Goal: Task Accomplishment & Management: Complete application form

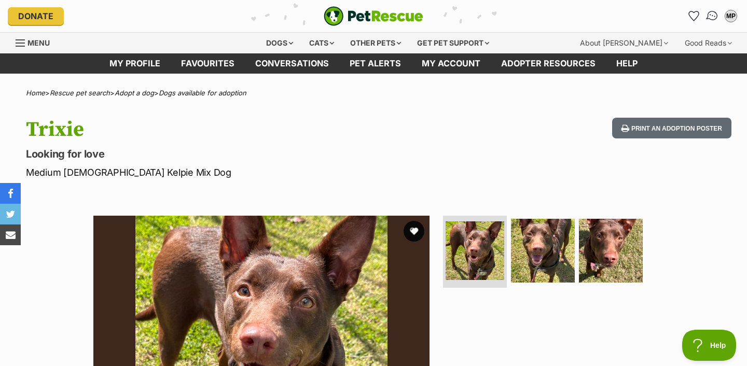
click at [713, 16] on img "Conversations" at bounding box center [712, 15] width 14 height 13
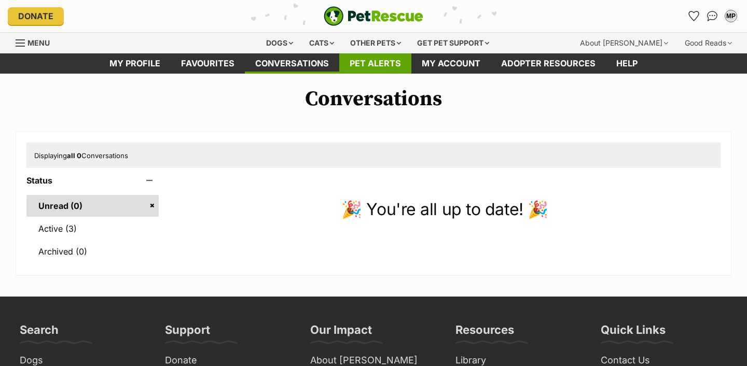
click at [384, 60] on link "Pet alerts" at bounding box center [375, 63] width 72 height 20
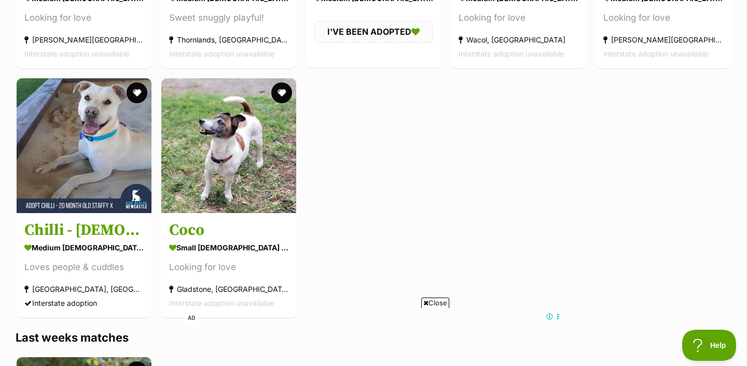
scroll to position [884, 0]
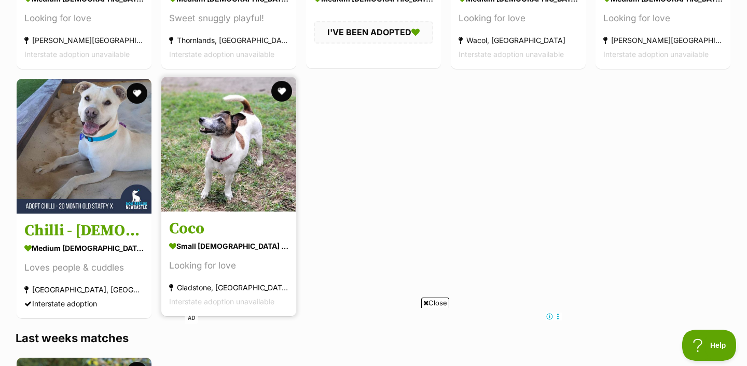
click at [248, 161] on img at bounding box center [228, 144] width 135 height 135
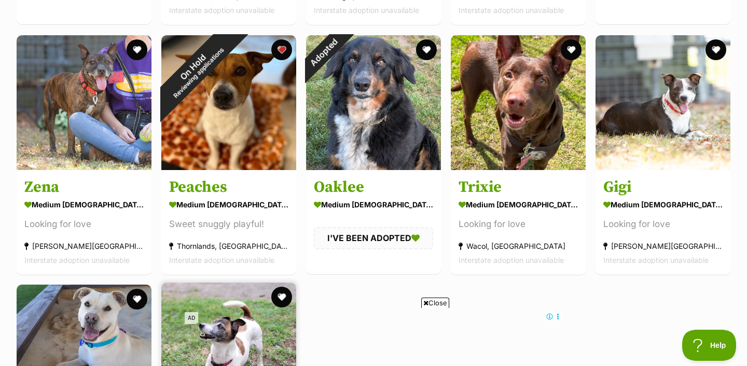
scroll to position [675, 0]
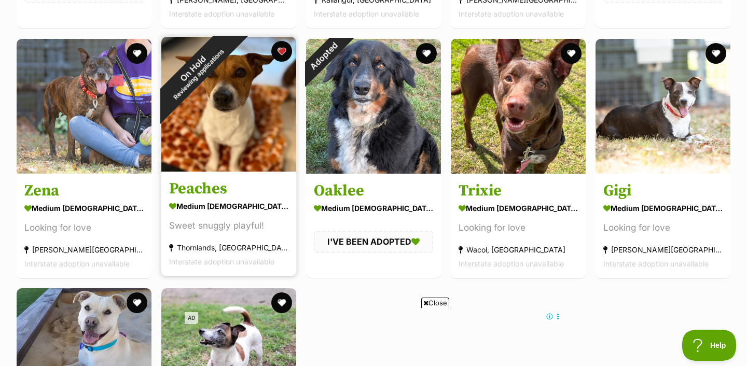
click at [217, 108] on img at bounding box center [228, 104] width 135 height 135
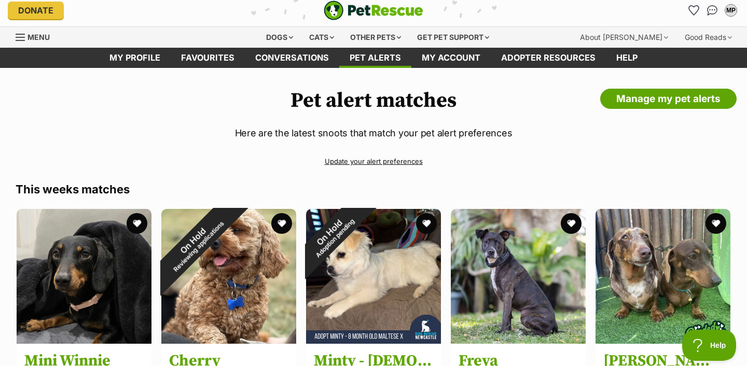
scroll to position [0, 0]
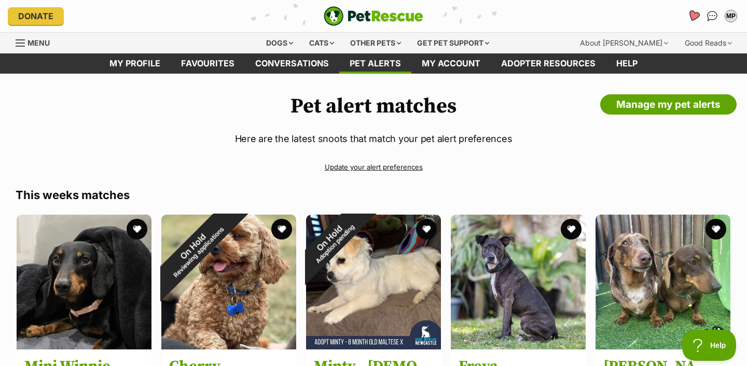
click at [693, 15] on icon "Favourites" at bounding box center [693, 16] width 12 height 12
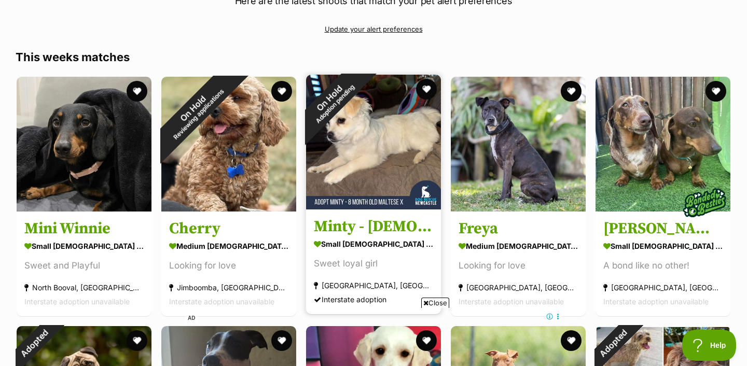
click at [369, 174] on img at bounding box center [373, 142] width 135 height 135
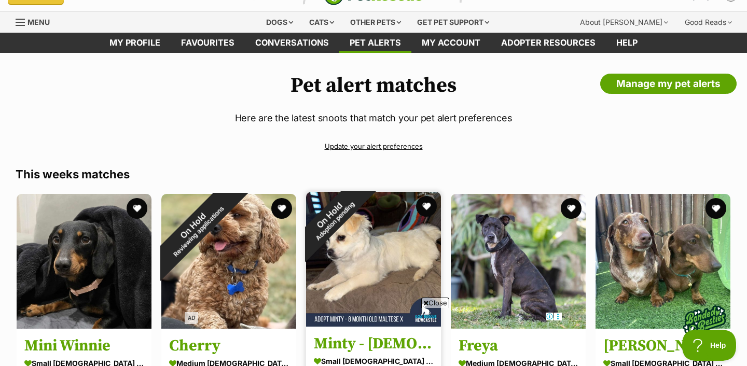
scroll to position [0, 0]
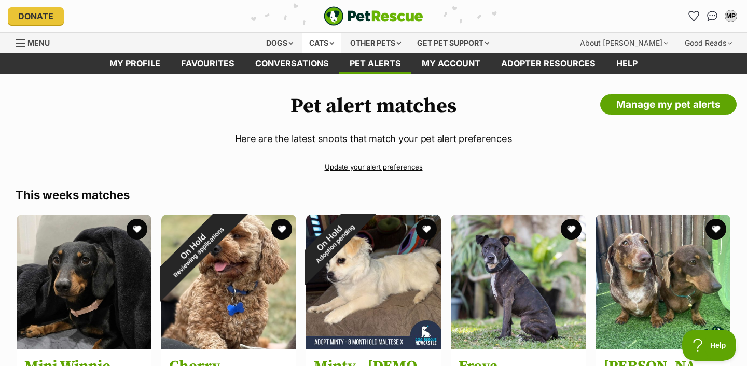
click at [311, 44] on div "Cats" at bounding box center [321, 43] width 39 height 21
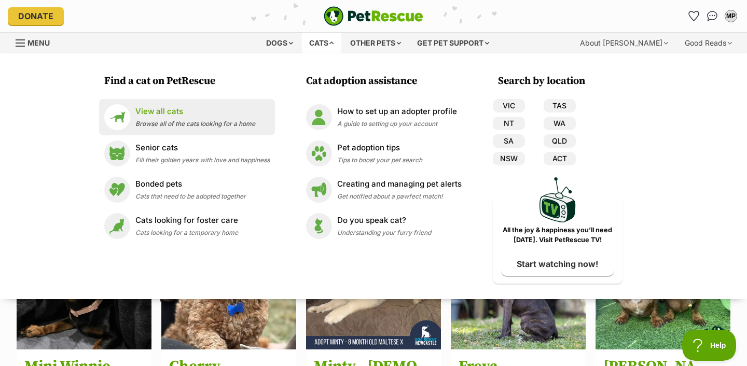
click at [187, 110] on p "View all cats" at bounding box center [195, 112] width 120 height 12
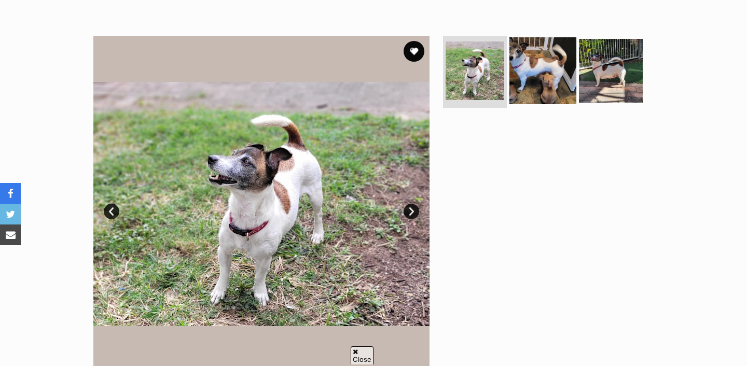
click at [546, 88] on img at bounding box center [542, 70] width 67 height 67
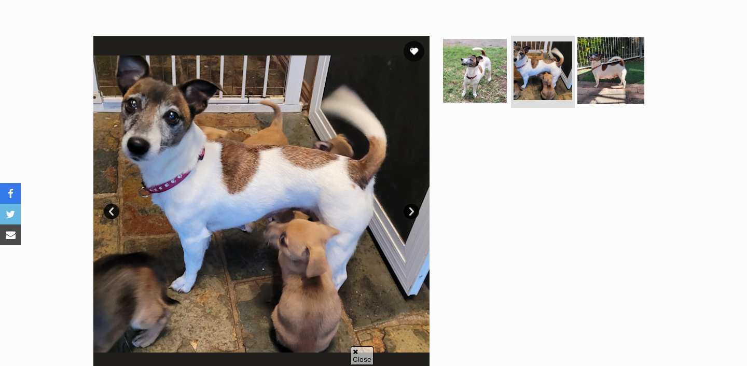
click at [615, 66] on img at bounding box center [610, 70] width 67 height 67
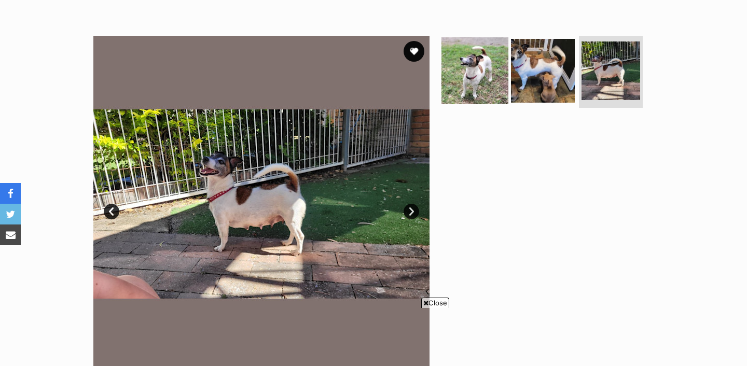
click at [477, 77] on img at bounding box center [474, 70] width 67 height 67
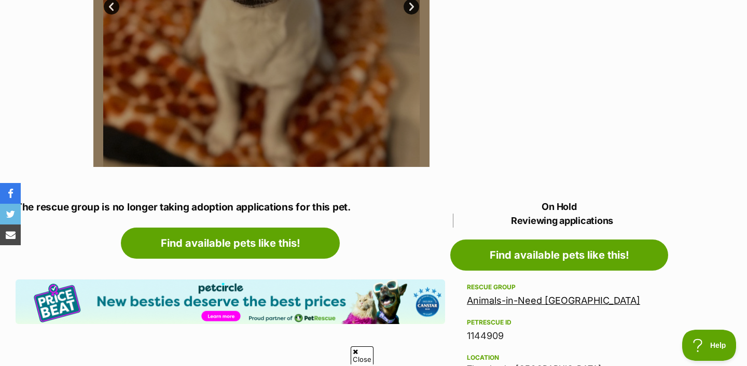
scroll to position [387, 0]
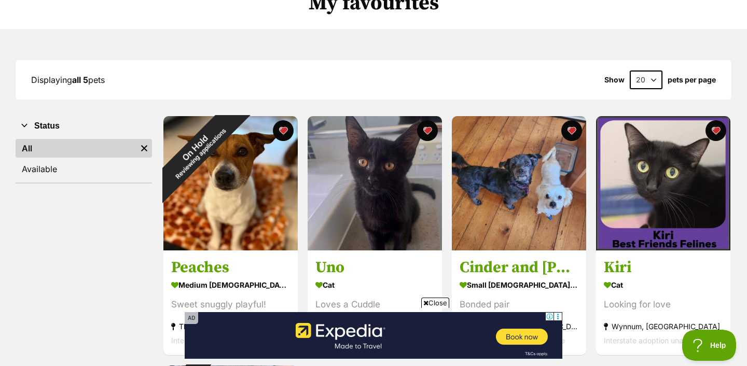
scroll to position [103, 0]
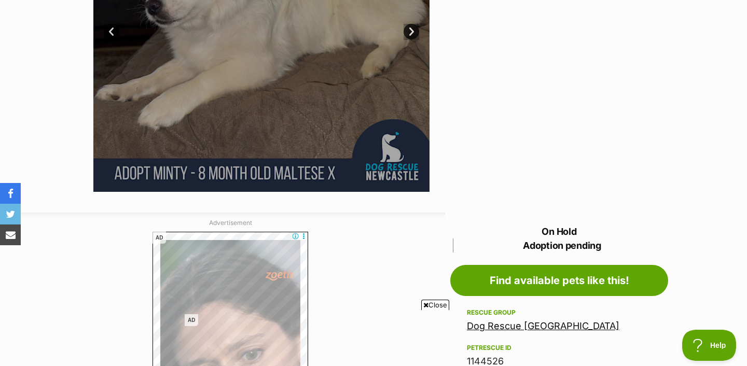
scroll to position [368, 0]
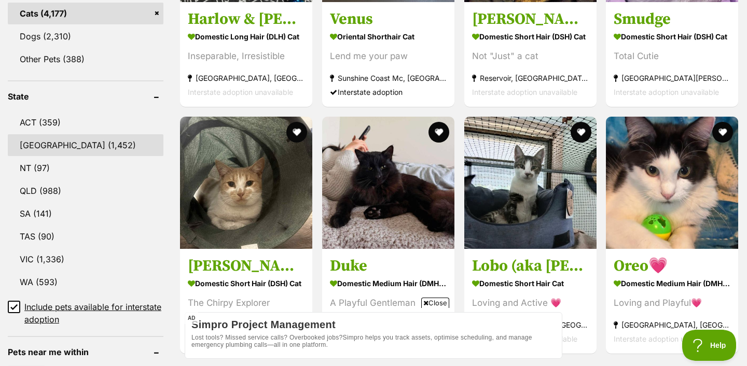
scroll to position [471, 0]
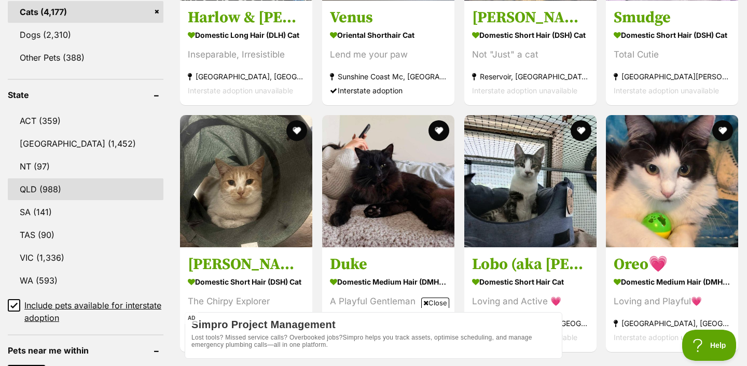
click at [86, 186] on link "QLD (988)" at bounding box center [86, 189] width 156 height 22
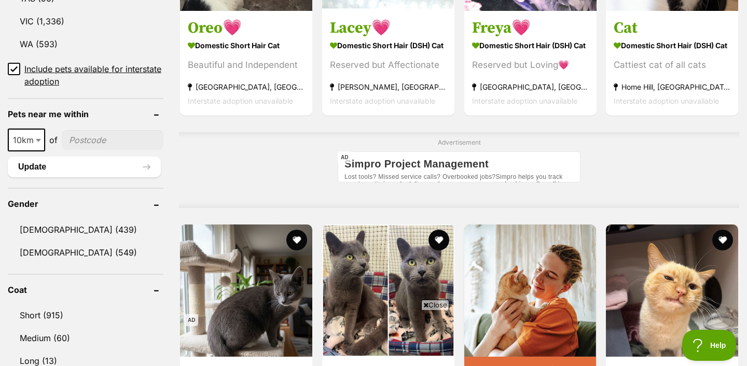
scroll to position [708, 0]
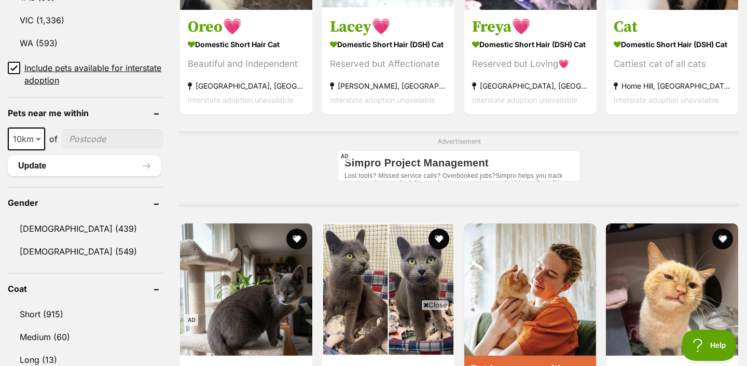
click at [89, 137] on input"] "postcode" at bounding box center [113, 139] width 102 height 20
type input"] "4209"
click at [22, 140] on span "10km" at bounding box center [26, 139] width 35 height 15
select select "250"
click at [50, 162] on button "Update" at bounding box center [84, 166] width 153 height 21
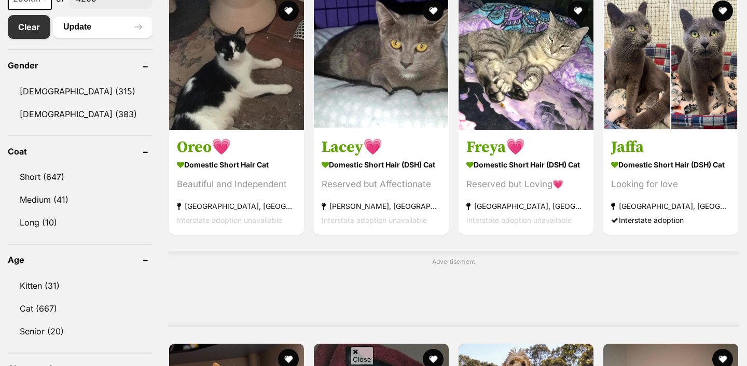
scroll to position [656, 0]
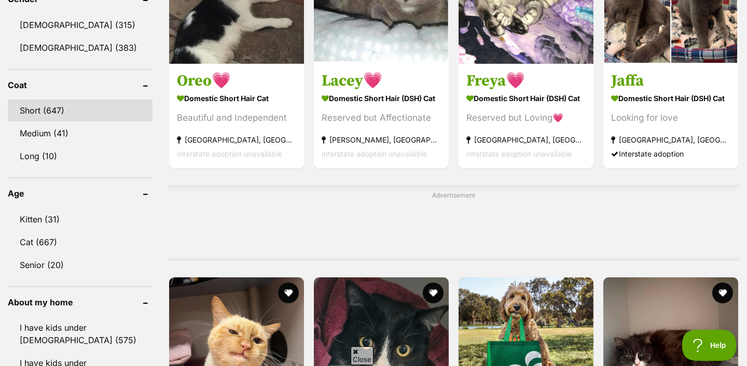
click at [50, 107] on link "Short (647)" at bounding box center [80, 111] width 145 height 22
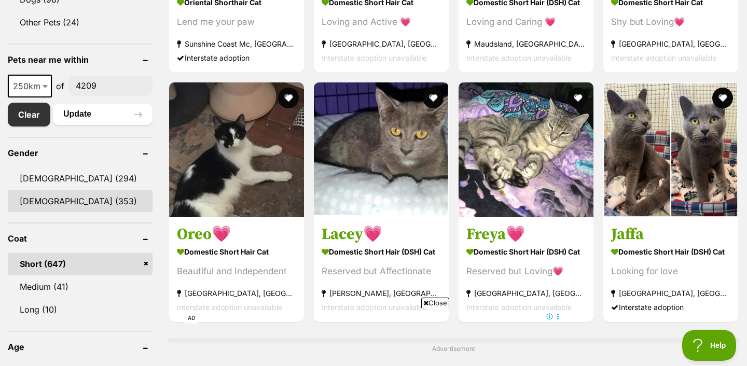
click at [76, 197] on link "[DEMOGRAPHIC_DATA] (353)" at bounding box center [80, 201] width 145 height 22
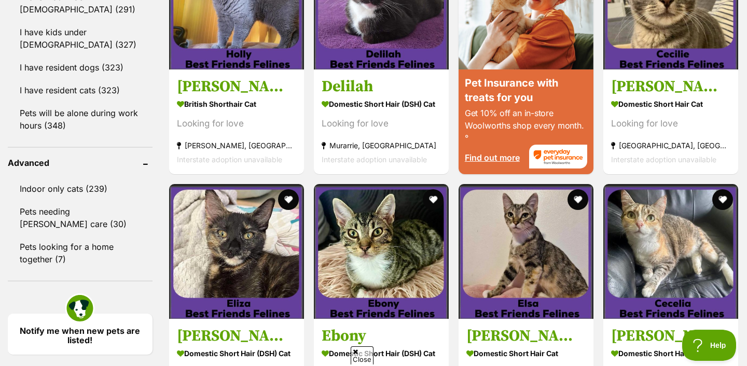
scroll to position [896, 0]
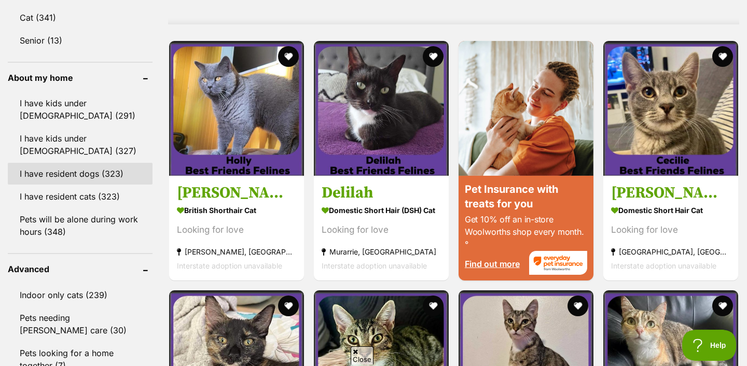
click at [74, 163] on link "I have resident dogs (323)" at bounding box center [80, 174] width 145 height 22
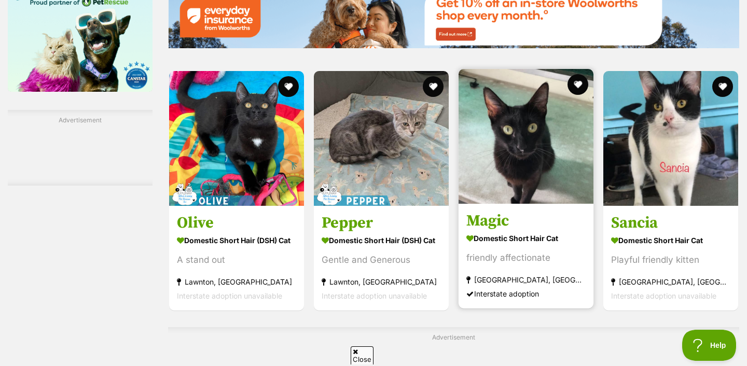
scroll to position [1474, 0]
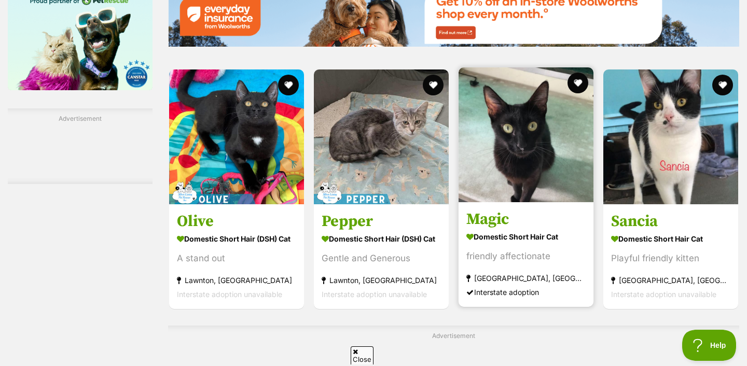
click at [524, 139] on img at bounding box center [525, 134] width 135 height 135
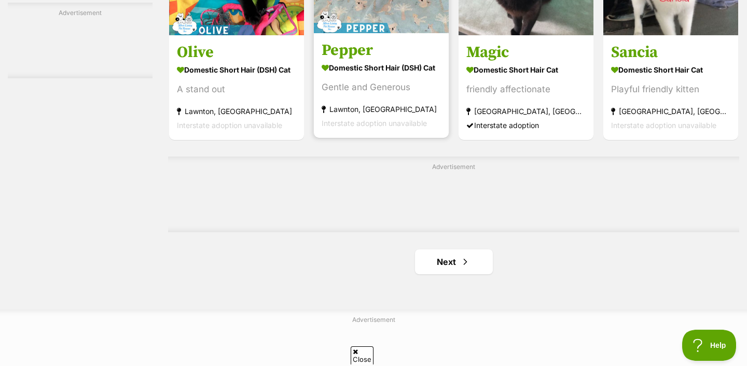
scroll to position [1648, 0]
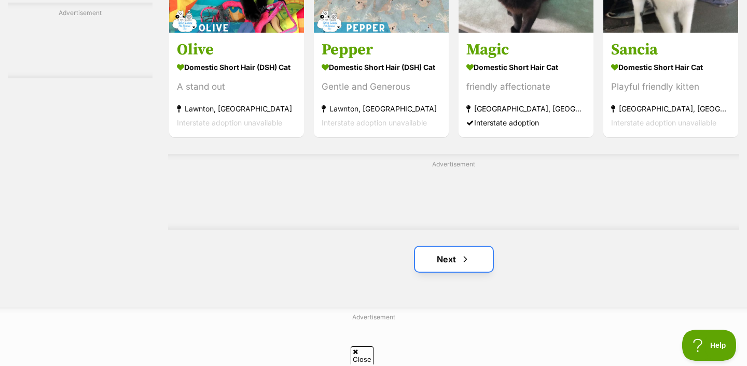
click at [428, 269] on link "Next" at bounding box center [454, 259] width 78 height 25
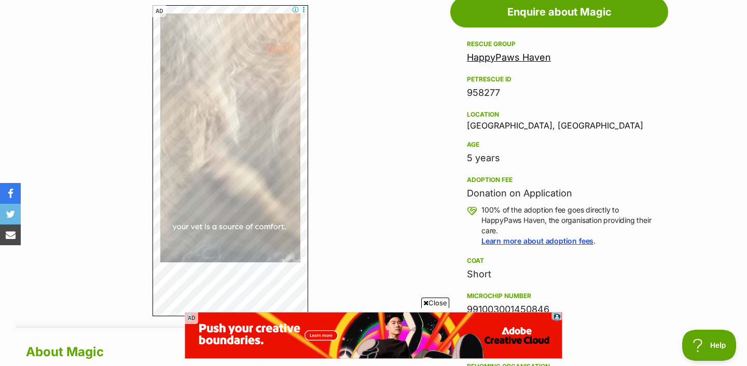
scroll to position [587, 0]
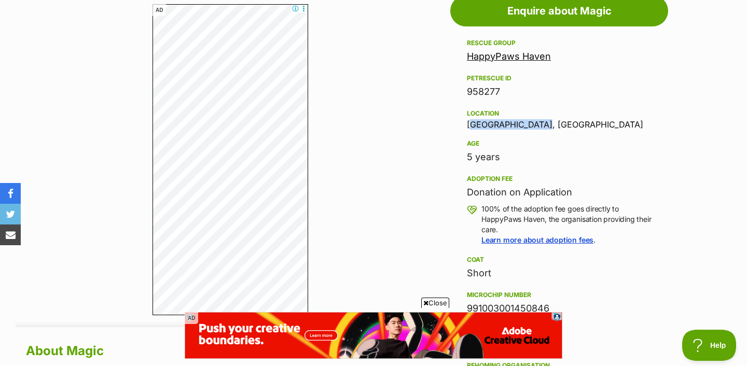
drag, startPoint x: 533, startPoint y: 122, endPoint x: 462, endPoint y: 123, distance: 71.0
click at [462, 123] on aside "Rescue group HappyPaws Haven PetRescue ID 958277 Location Eatonsville, NSW Age …" at bounding box center [559, 309] width 218 height 544
copy div "[GEOGRAPHIC_DATA], [GEOGRAPHIC_DATA]"
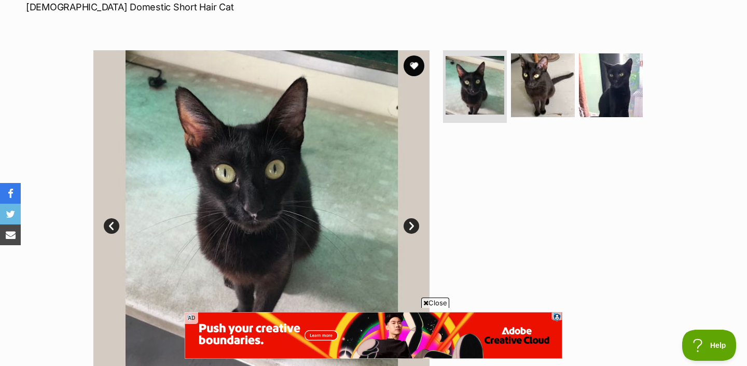
scroll to position [169, 0]
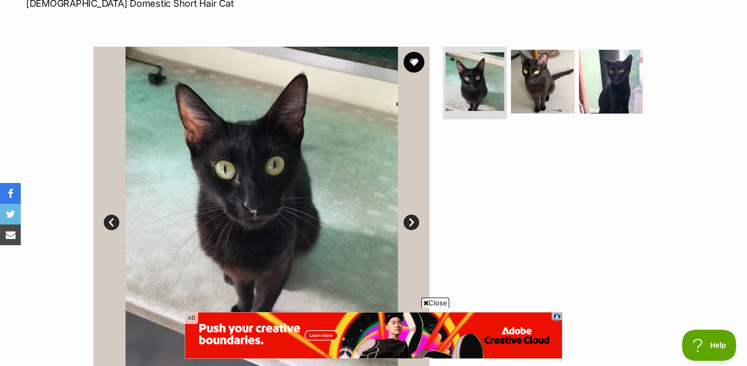
click at [413, 224] on link "Next" at bounding box center [411, 223] width 16 height 16
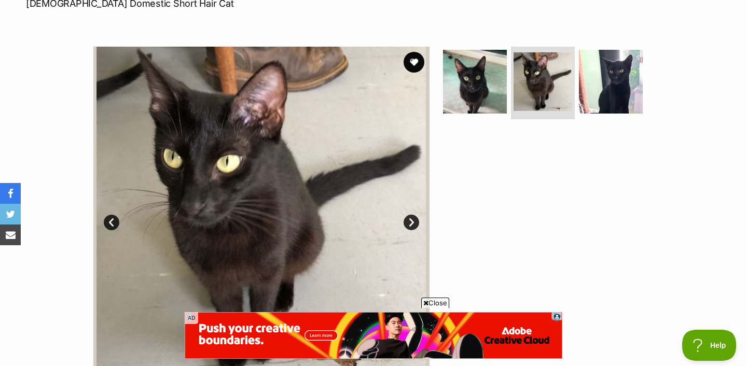
click at [413, 224] on link "Next" at bounding box center [411, 223] width 16 height 16
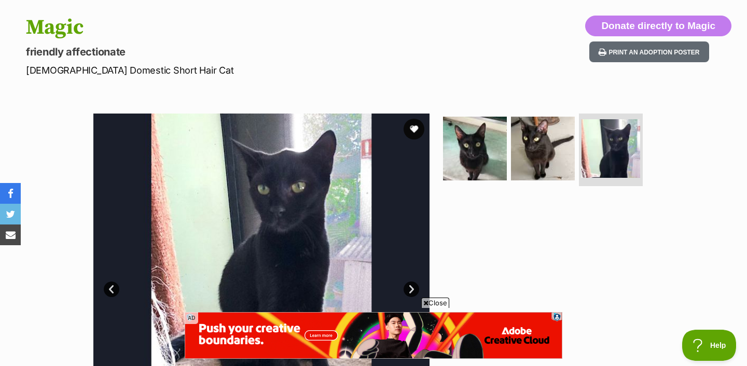
scroll to position [0, 0]
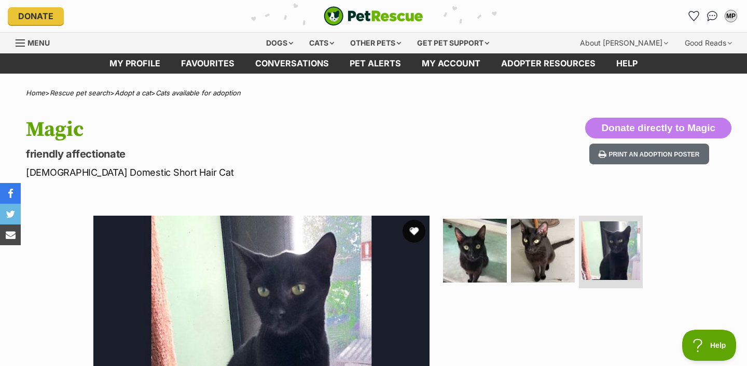
click at [416, 227] on button "favourite" at bounding box center [413, 231] width 23 height 23
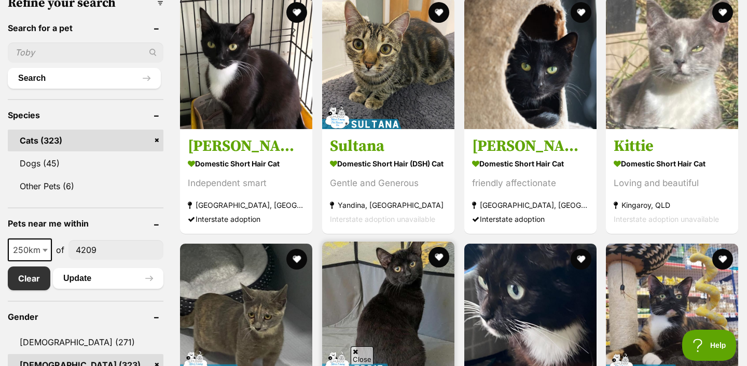
scroll to position [343, 0]
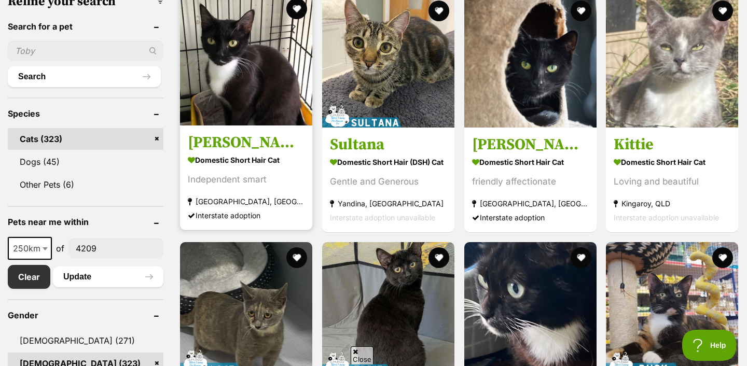
click at [235, 45] on img at bounding box center [246, 59] width 132 height 132
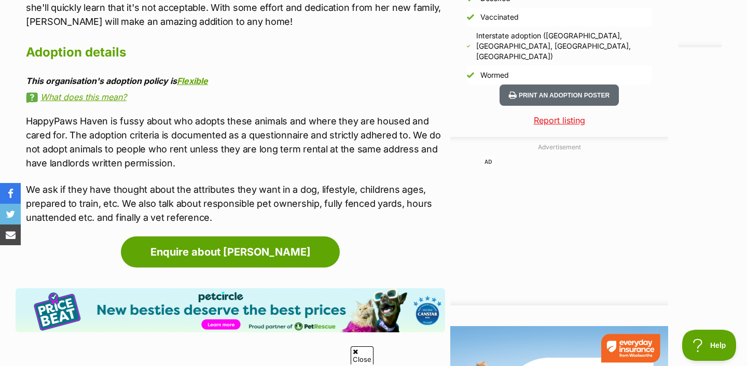
scroll to position [1088, 0]
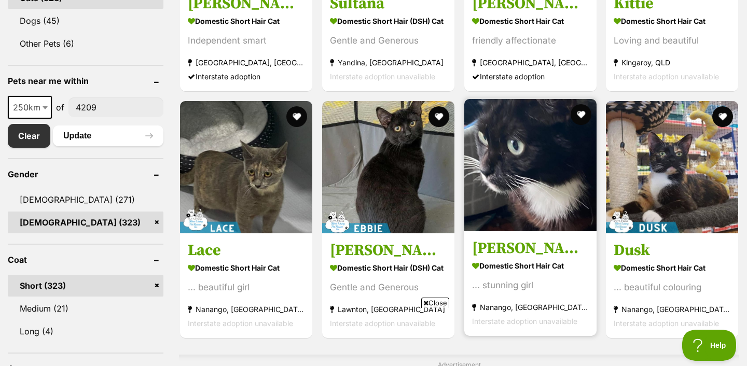
click at [490, 164] on img at bounding box center [530, 165] width 132 height 132
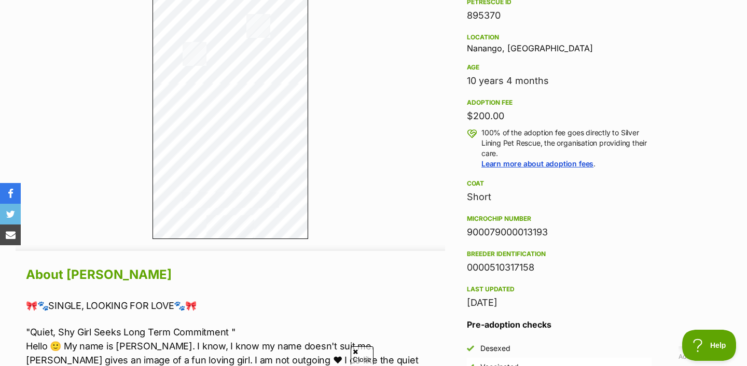
scroll to position [661, 0]
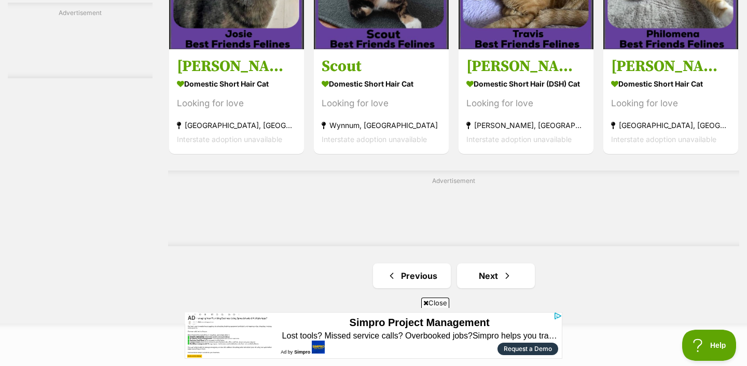
scroll to position [1629, 0]
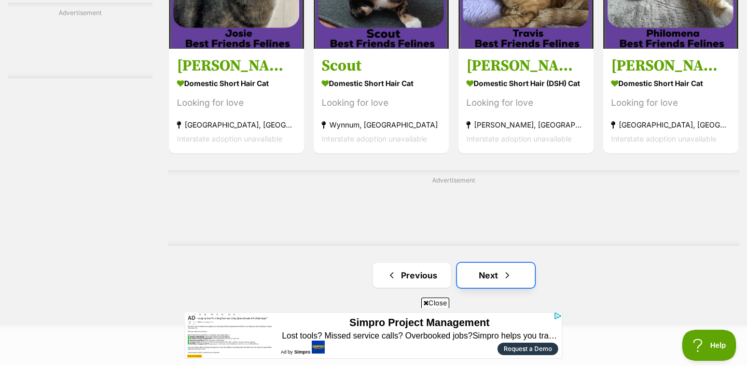
click at [519, 268] on link "Next" at bounding box center [496, 275] width 78 height 25
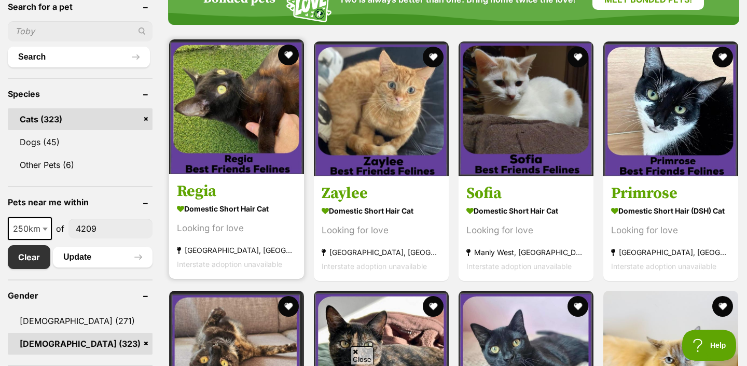
click at [260, 103] on img at bounding box center [236, 106] width 135 height 135
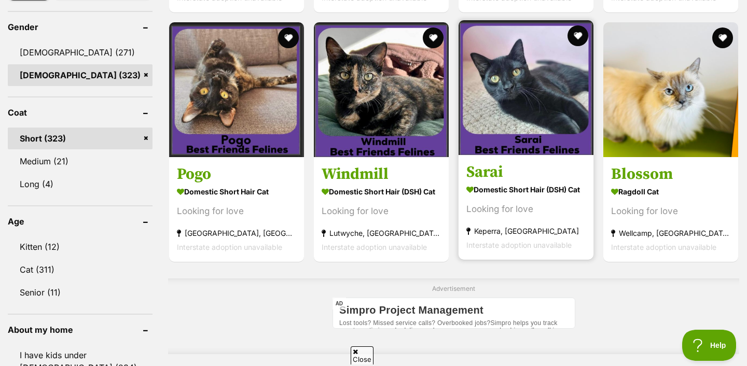
scroll to position [632, 0]
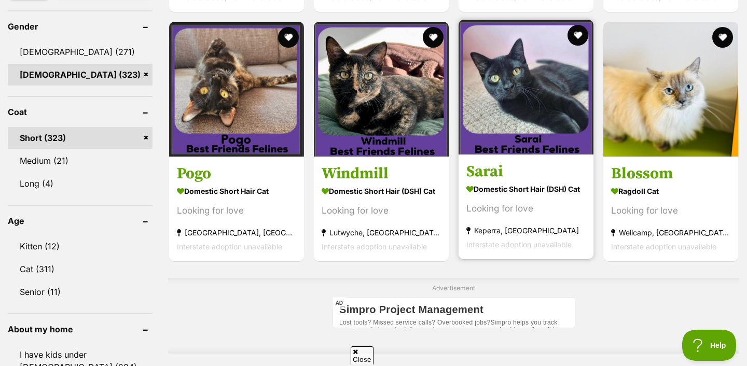
click at [513, 115] on img at bounding box center [525, 87] width 135 height 135
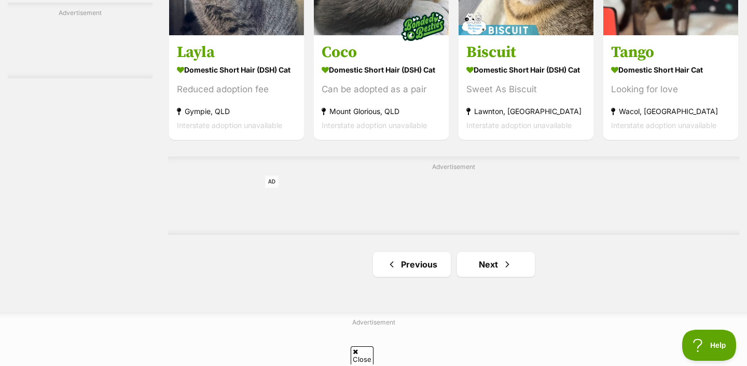
scroll to position [1713, 0]
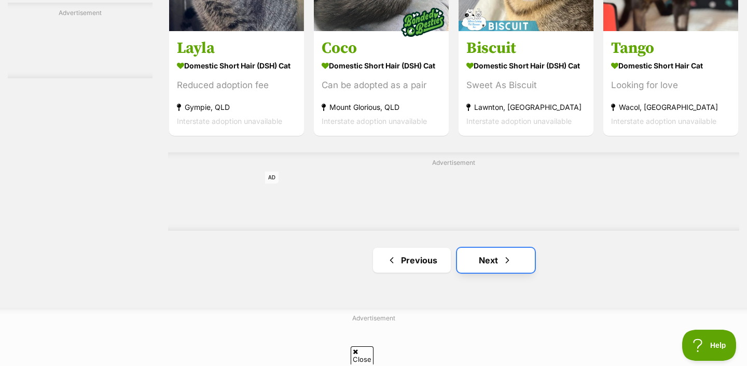
click at [519, 263] on link "Next" at bounding box center [496, 260] width 78 height 25
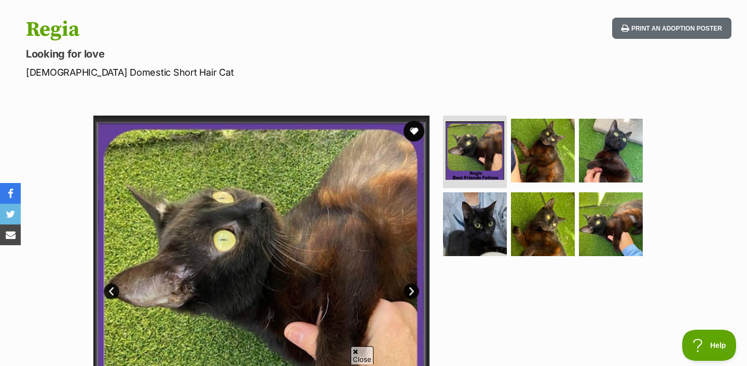
scroll to position [107, 0]
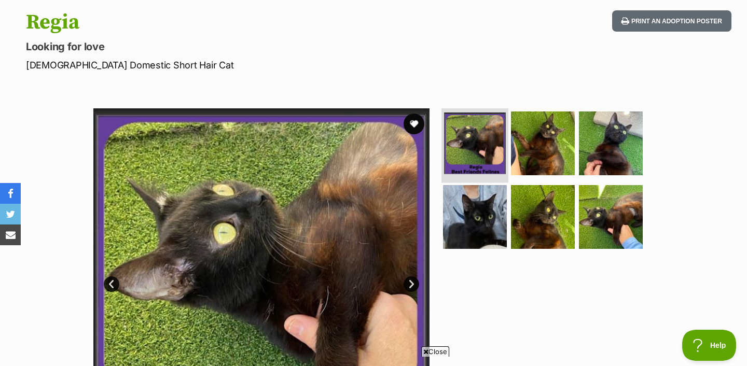
click at [470, 147] on img at bounding box center [475, 144] width 62 height 62
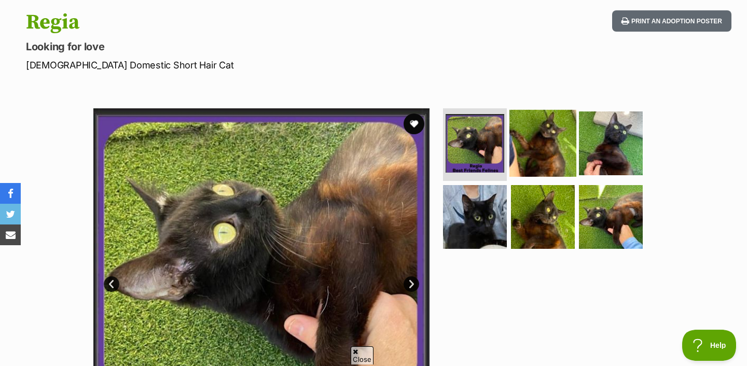
click at [523, 149] on img at bounding box center [542, 143] width 67 height 67
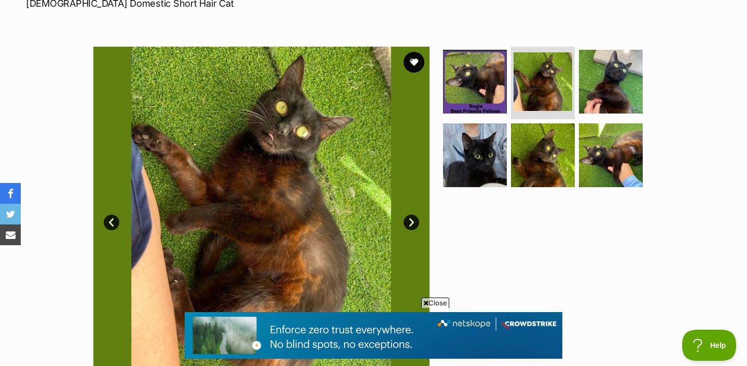
scroll to position [0, 0]
click at [406, 226] on link "Next" at bounding box center [411, 223] width 16 height 16
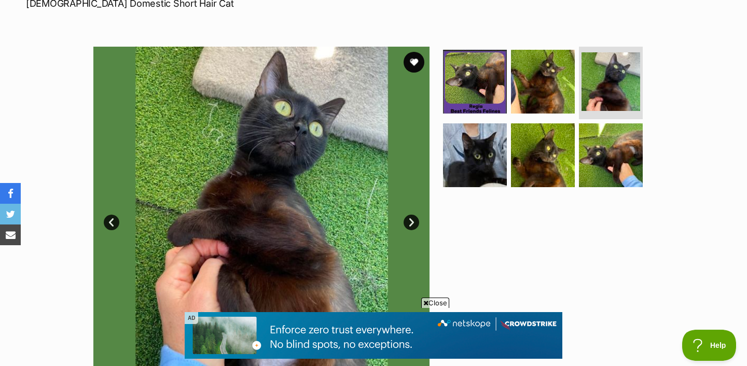
click at [406, 226] on link "Next" at bounding box center [411, 223] width 16 height 16
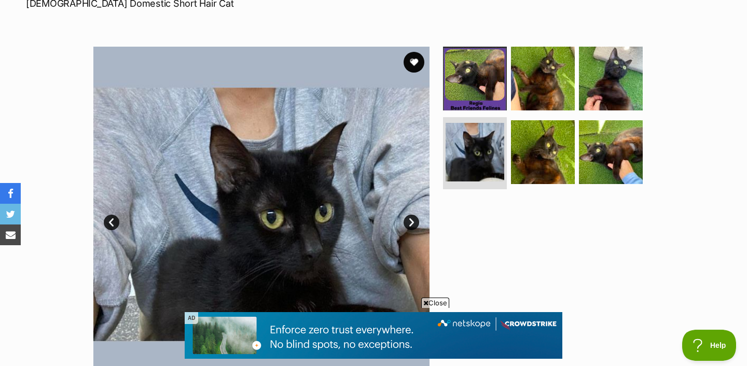
click at [406, 226] on link "Next" at bounding box center [411, 223] width 16 height 16
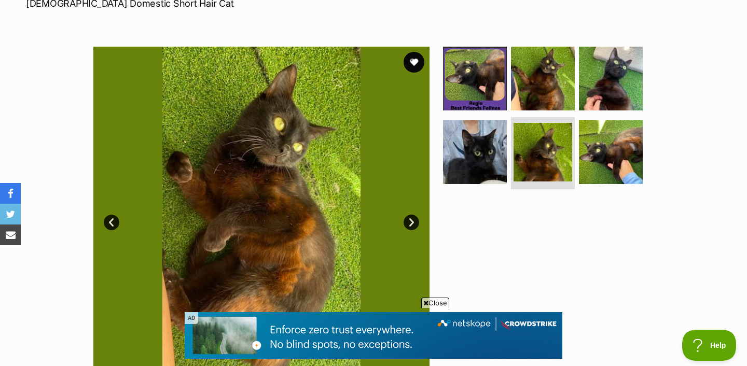
click at [406, 226] on link "Next" at bounding box center [411, 223] width 16 height 16
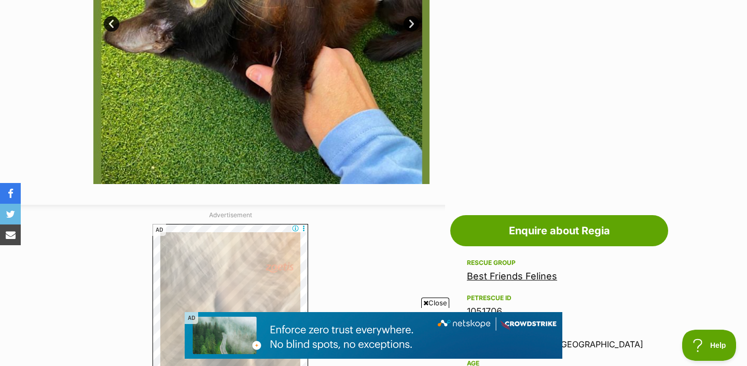
scroll to position [381, 0]
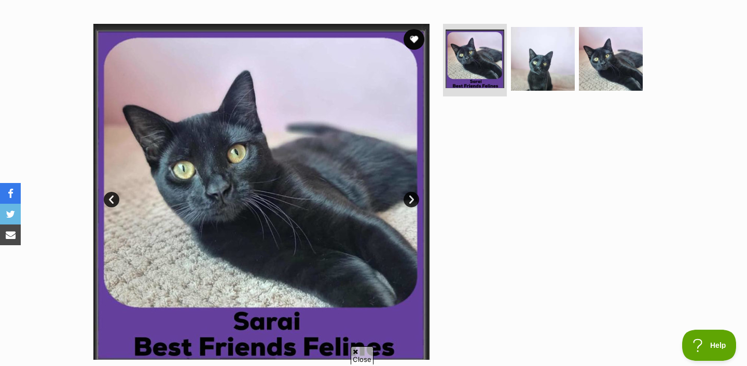
scroll to position [193, 0]
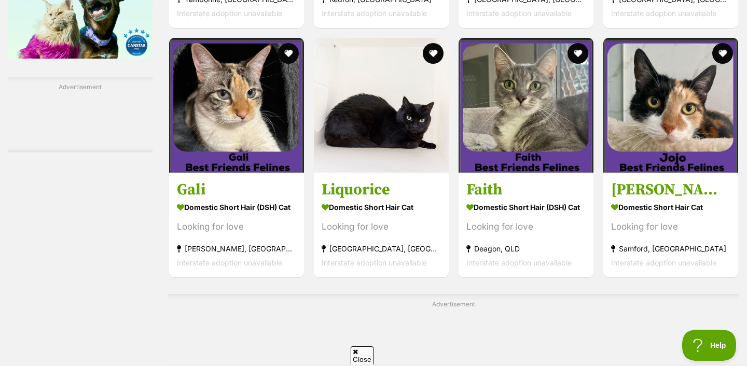
scroll to position [1511, 0]
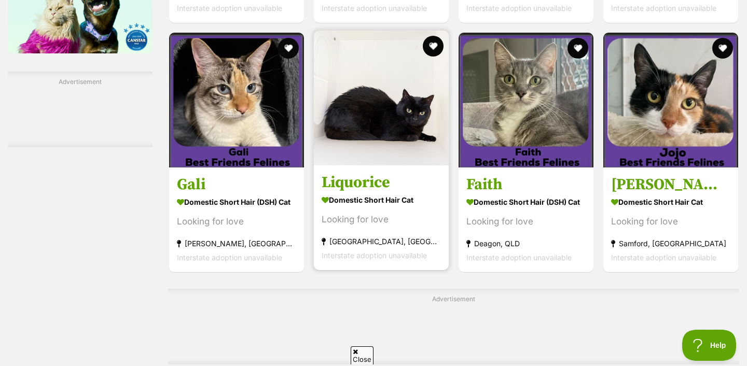
click at [384, 123] on img at bounding box center [381, 98] width 135 height 135
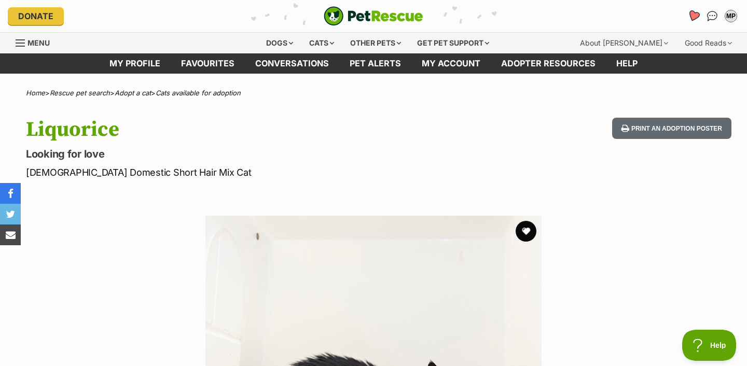
click at [690, 8] on link "Favourites" at bounding box center [692, 16] width 21 height 21
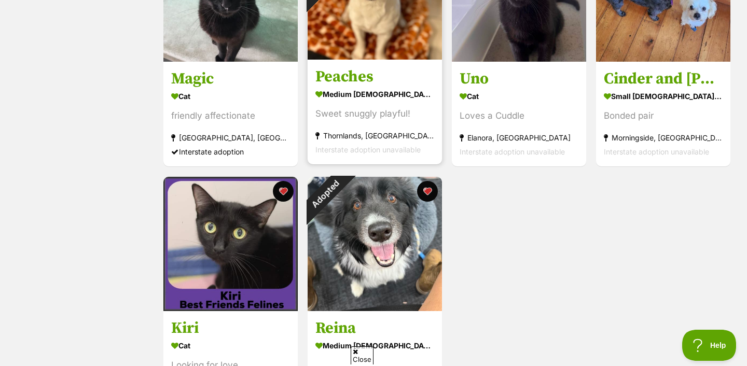
scroll to position [285, 0]
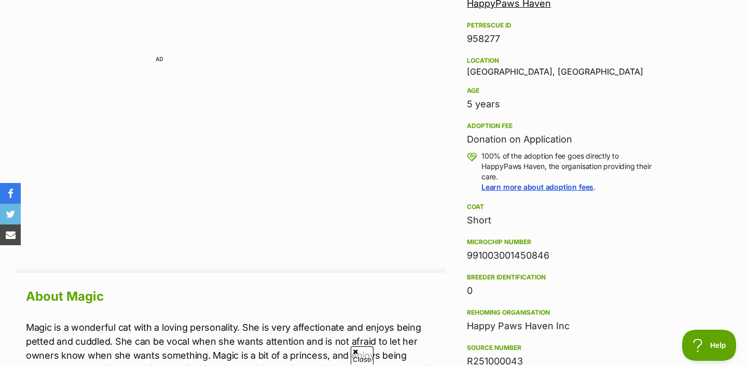
scroll to position [640, 0]
click at [579, 185] on link "Learn more about adoption fees" at bounding box center [537, 187] width 112 height 9
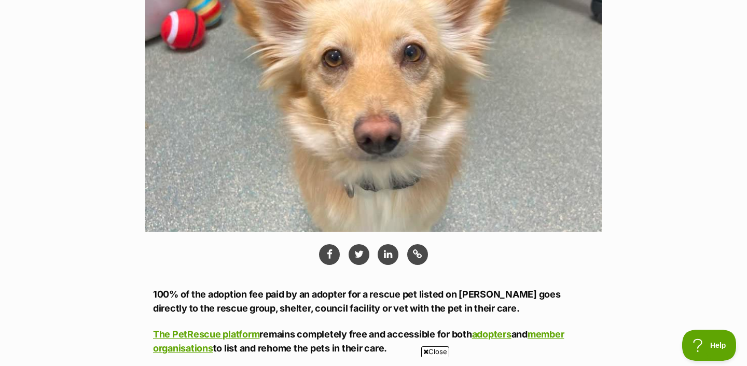
scroll to position [343, 0]
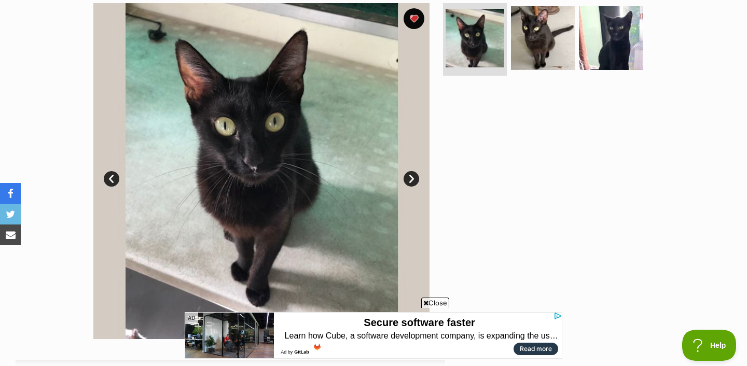
scroll to position [215, 0]
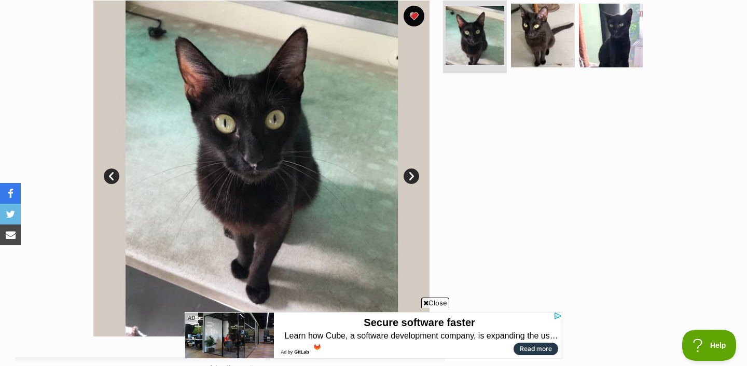
click at [410, 172] on link "Next" at bounding box center [411, 176] width 16 height 16
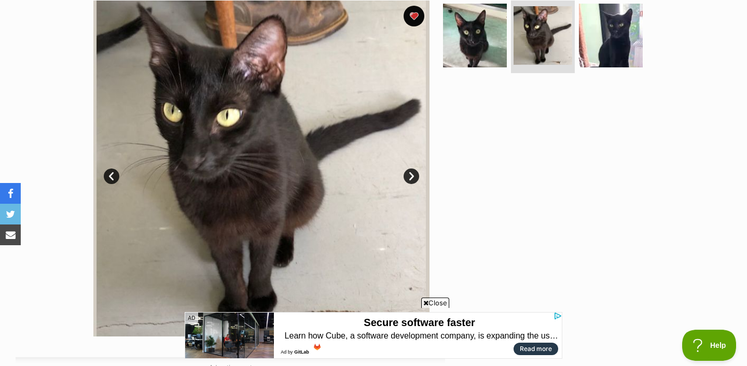
click at [410, 172] on link "Next" at bounding box center [411, 176] width 16 height 16
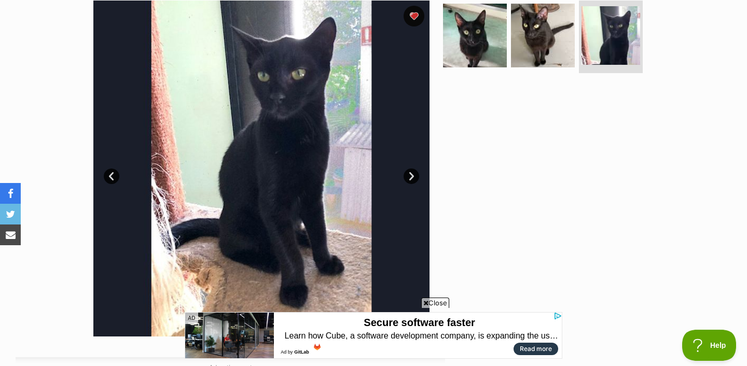
click at [410, 172] on link "Next" at bounding box center [411, 176] width 16 height 16
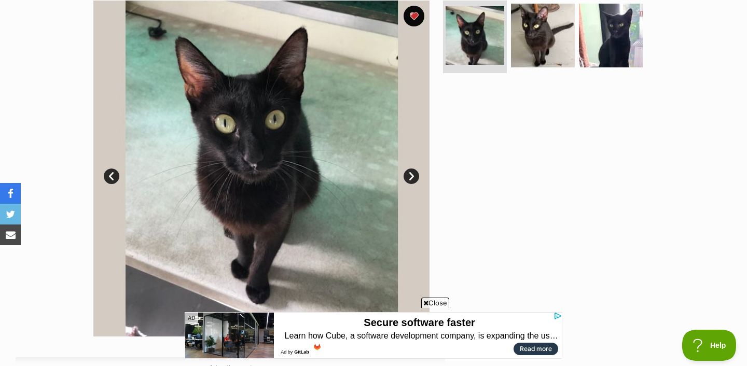
click at [410, 172] on link "Next" at bounding box center [411, 176] width 16 height 16
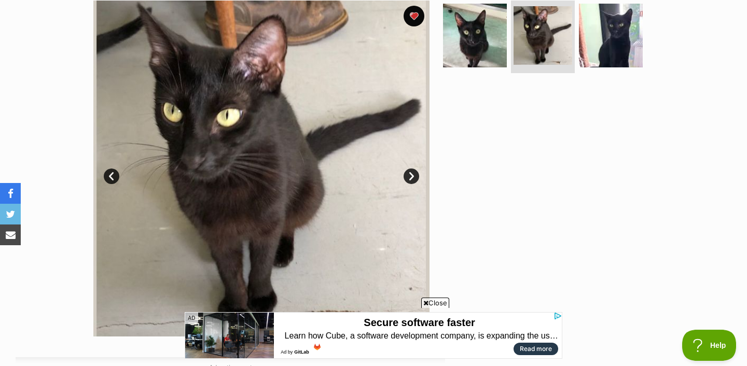
click at [410, 172] on link "Next" at bounding box center [411, 176] width 16 height 16
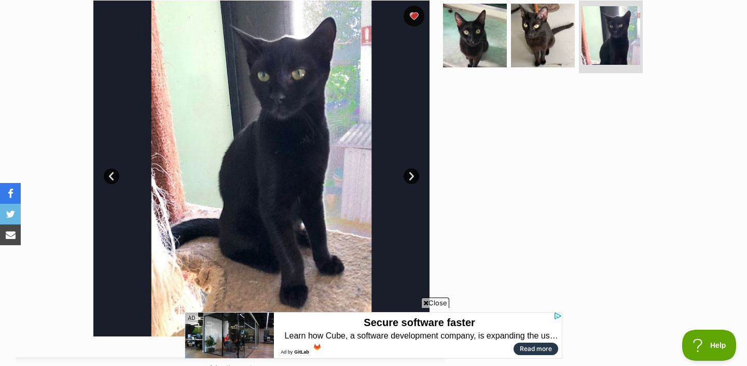
click at [410, 172] on link "Next" at bounding box center [411, 176] width 16 height 16
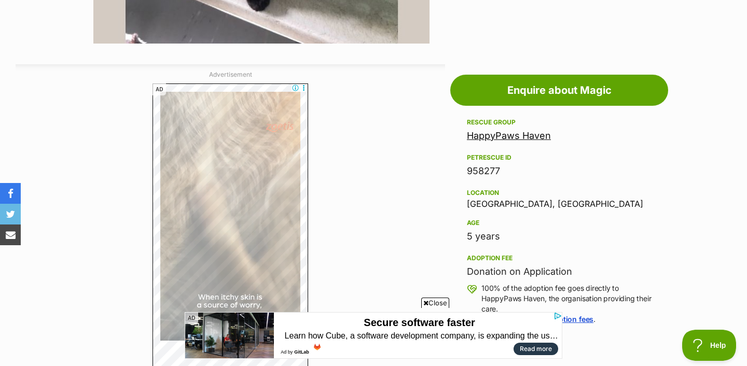
scroll to position [371, 0]
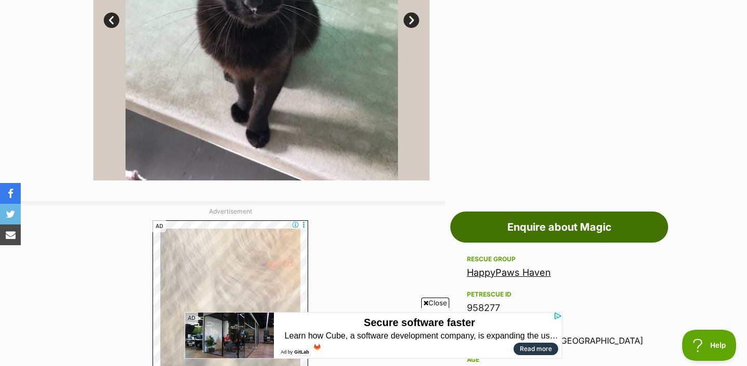
click at [456, 221] on link "Enquire about Magic" at bounding box center [559, 227] width 218 height 31
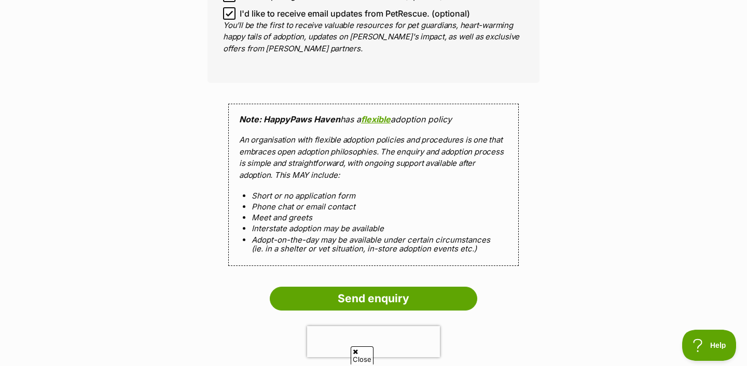
scroll to position [893, 0]
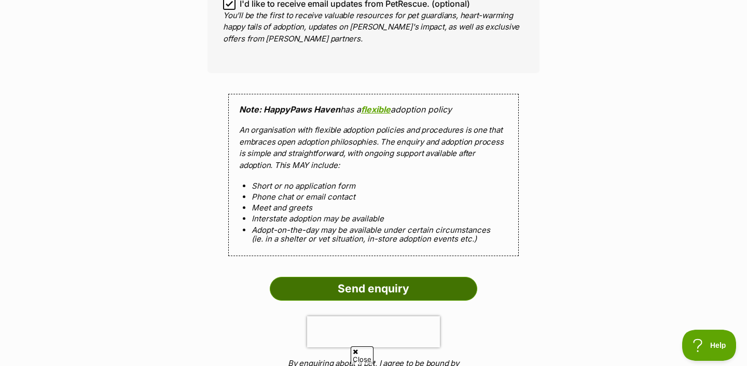
click at [379, 289] on input "Send enquiry" at bounding box center [373, 289] width 207 height 24
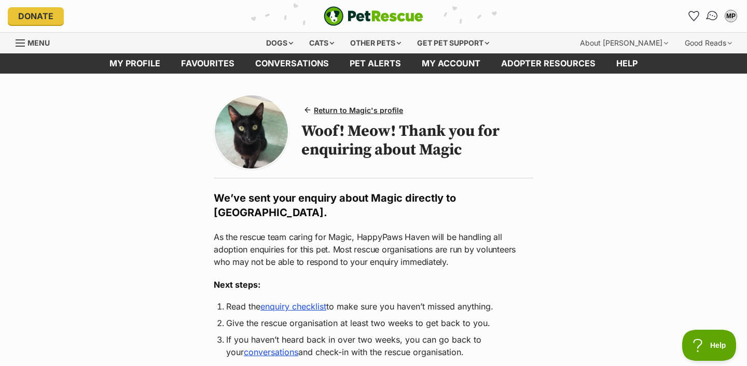
click at [706, 18] on img "Conversations" at bounding box center [712, 15] width 14 height 13
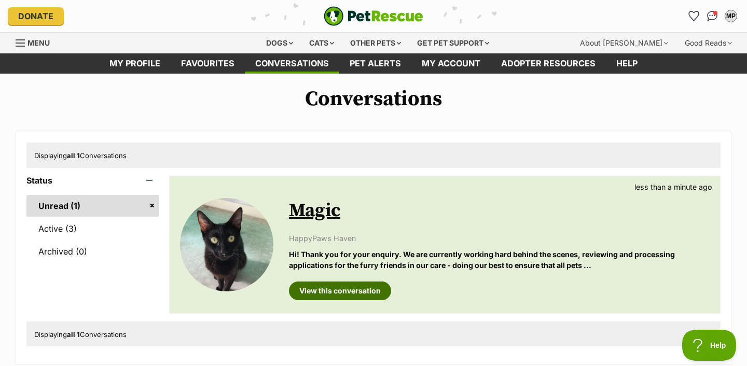
click at [372, 285] on link "View this conversation" at bounding box center [340, 291] width 102 height 19
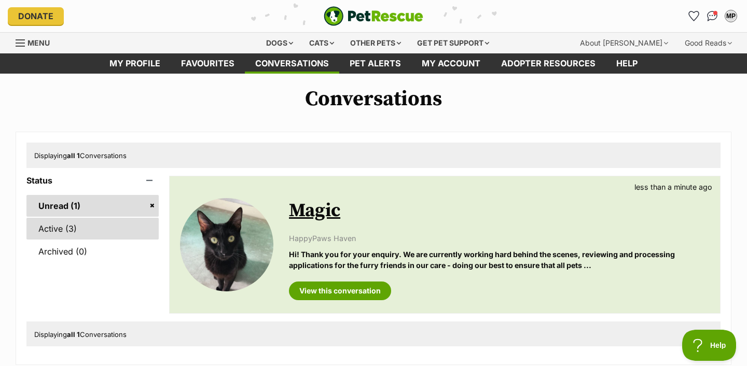
click at [114, 228] on link "Active (3)" at bounding box center [92, 229] width 132 height 22
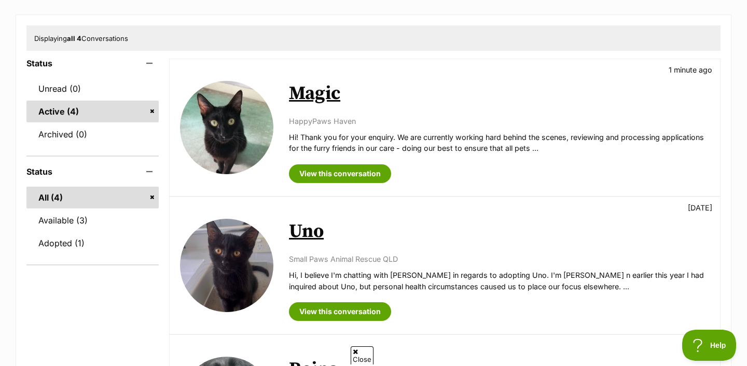
scroll to position [181, 0]
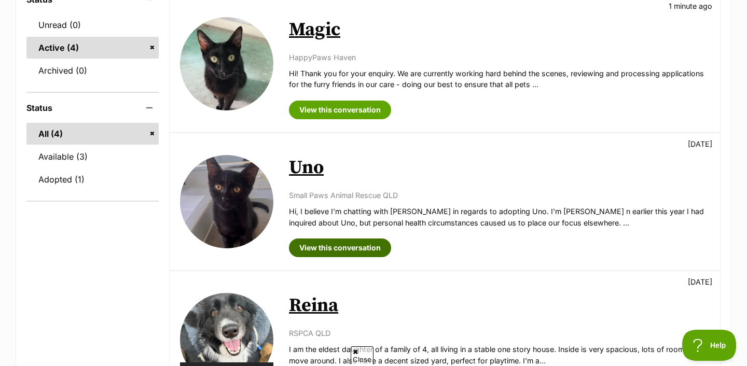
click at [336, 252] on link "View this conversation" at bounding box center [340, 247] width 102 height 19
